Goal: Find contact information: Find contact information

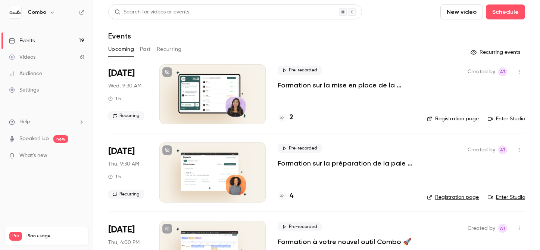
click at [501, 120] on link "Enter Studio" at bounding box center [506, 118] width 37 height 7
click at [288, 118] on div "2" at bounding box center [286, 117] width 16 height 10
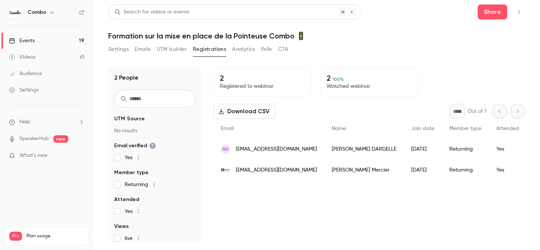
drag, startPoint x: 359, startPoint y: 150, endPoint x: 317, endPoint y: 153, distance: 41.6
click at [325, 153] on div "[PERSON_NAME]" at bounding box center [365, 149] width 80 height 21
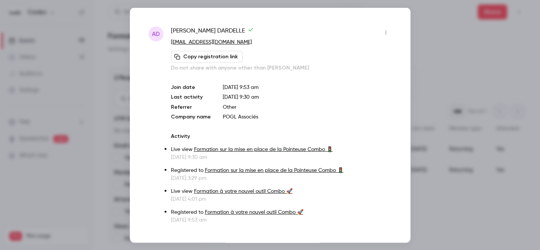
click at [428, 57] on div at bounding box center [270, 125] width 540 height 250
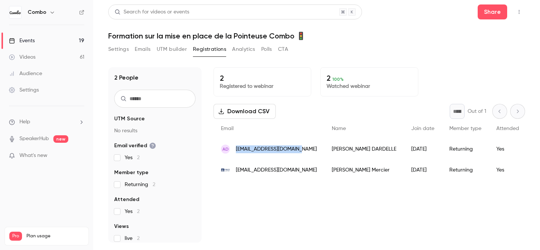
copy span "[EMAIL_ADDRESS][DOMAIN_NAME]"
drag, startPoint x: 299, startPoint y: 151, endPoint x: 236, endPoint y: 151, distance: 62.4
click at [236, 151] on div "AD [EMAIL_ADDRESS][DOMAIN_NAME]" at bounding box center [269, 149] width 111 height 21
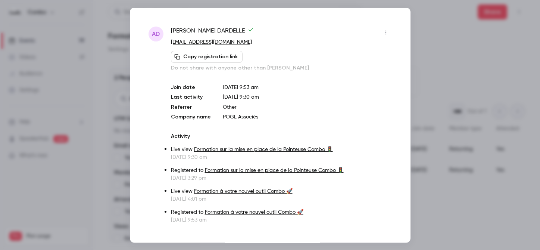
click at [202, 30] on span "[PERSON_NAME]" at bounding box center [212, 32] width 83 height 12
copy div "[PERSON_NAME]"
click at [445, 75] on div at bounding box center [270, 125] width 540 height 250
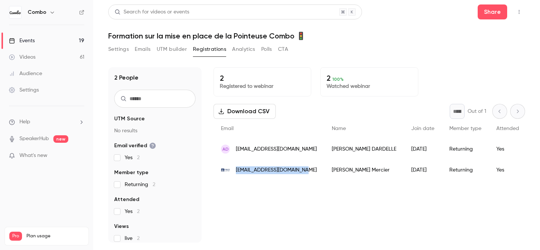
copy span "[EMAIL_ADDRESS][DOMAIN_NAME]"
drag, startPoint x: 304, startPoint y: 171, endPoint x: 234, endPoint y: 170, distance: 70.2
click at [234, 170] on div "[EMAIL_ADDRESS][DOMAIN_NAME]" at bounding box center [269, 169] width 111 height 21
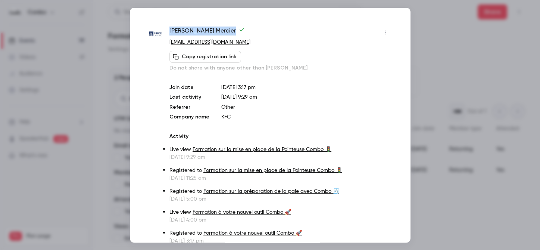
copy span "[PERSON_NAME]"
drag, startPoint x: 232, startPoint y: 30, endPoint x: 171, endPoint y: 30, distance: 60.9
click at [171, 30] on div "[PERSON_NAME]" at bounding box center [281, 32] width 222 height 12
click at [446, 12] on div at bounding box center [270, 125] width 540 height 250
